Goal: Use online tool/utility: Utilize a website feature to perform a specific function

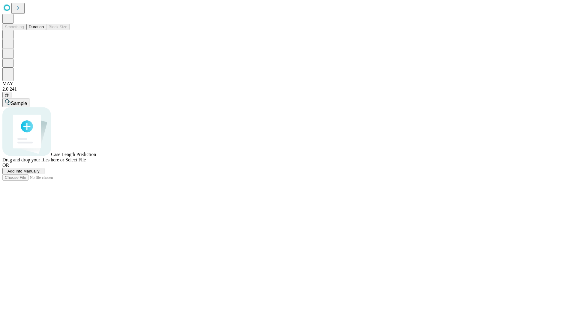
click at [44, 30] on button "Duration" at bounding box center [36, 27] width 20 height 6
click at [86, 162] on span "Select File" at bounding box center [75, 159] width 20 height 5
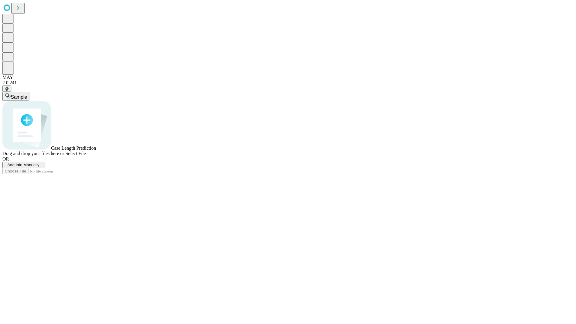
click at [86, 156] on span "Select File" at bounding box center [75, 153] width 20 height 5
